Goal: Find specific page/section: Find specific page/section

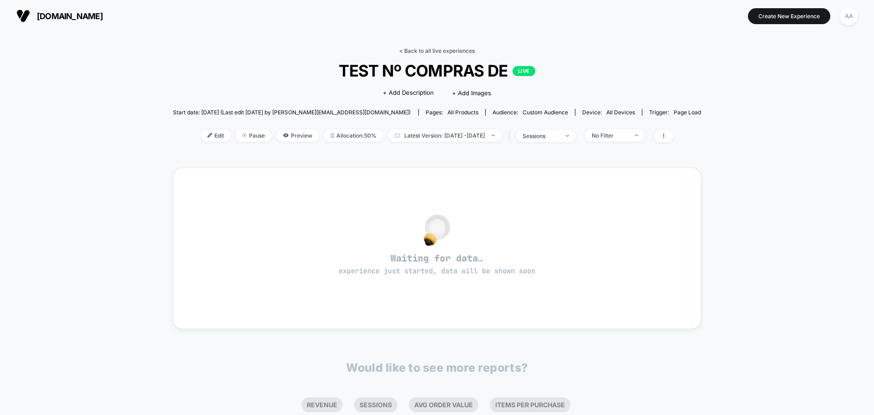
click at [464, 50] on link "< Back to all live experiences" at bounding box center [437, 50] width 76 height 7
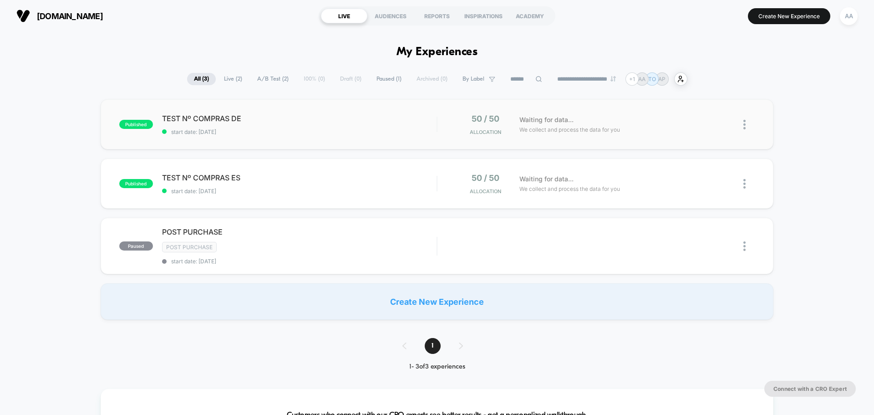
click at [349, 139] on div "published TEST Nº COMPRAS DE start date: [DATE] 50 / 50 Allocation Waiting for …" at bounding box center [437, 124] width 673 height 50
click at [292, 178] on span "TEST Nº COMPRAS ES Click to edit experience details" at bounding box center [299, 177] width 275 height 9
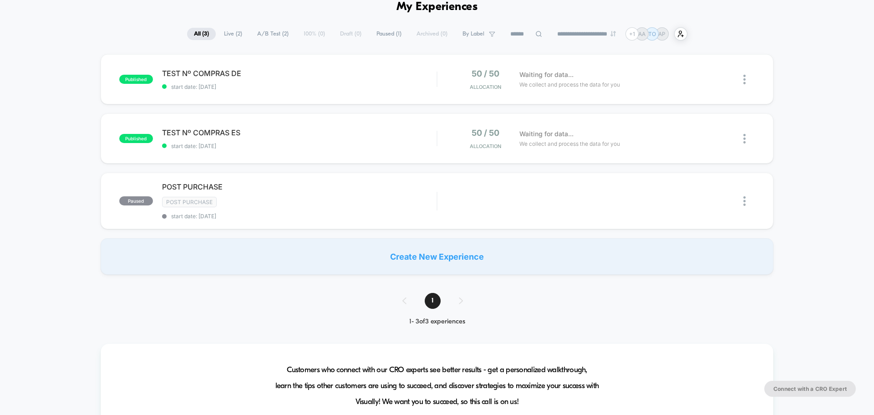
scroll to position [46, 0]
drag, startPoint x: 44, startPoint y: 311, endPoint x: 44, endPoint y: 304, distance: 6.8
